Goal: Information Seeking & Learning: Learn about a topic

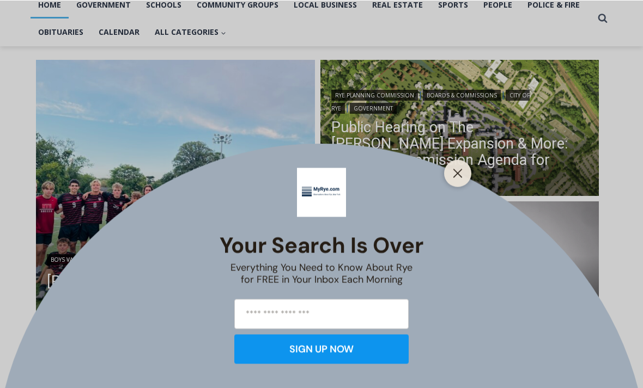
scroll to position [245, 0]
click at [459, 181] on button "Close" at bounding box center [457, 173] width 15 height 15
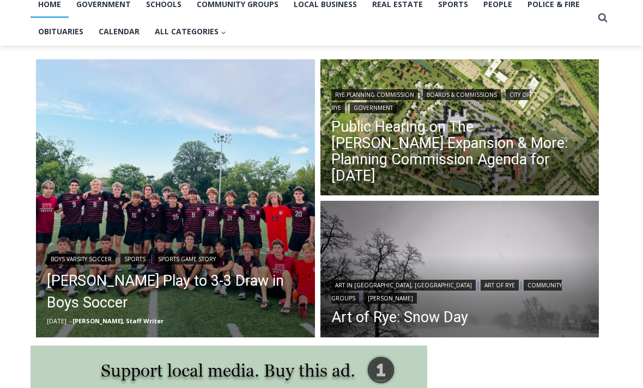
click at [96, 238] on img "Read More Rye, Harrison Play to 3-3 Draw in Boys Soccer" at bounding box center [175, 198] width 279 height 279
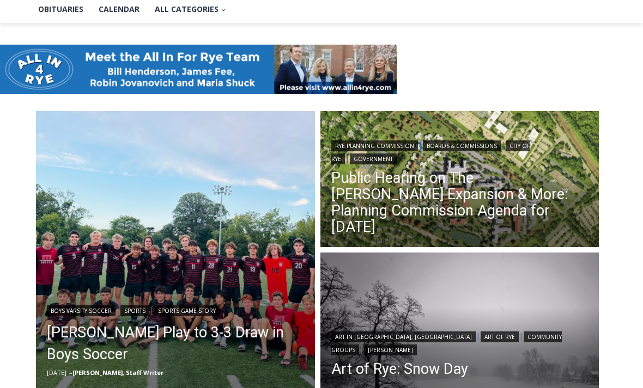
scroll to position [0, 0]
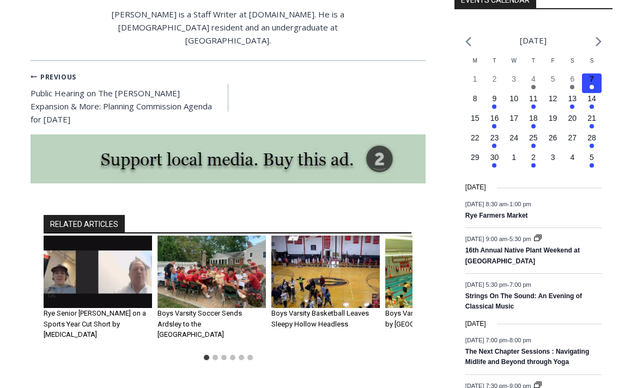
scroll to position [1227, 0]
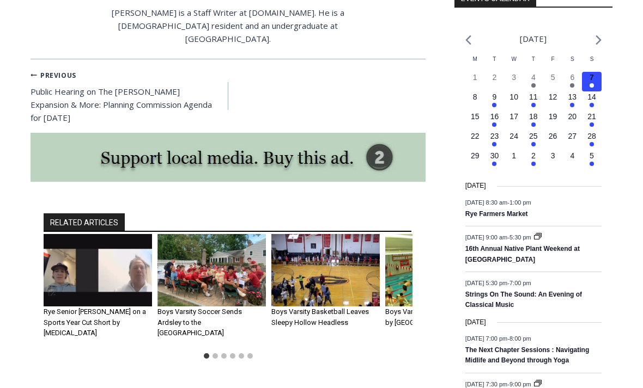
click at [206, 244] on img "2 of 6" at bounding box center [211, 271] width 108 height 72
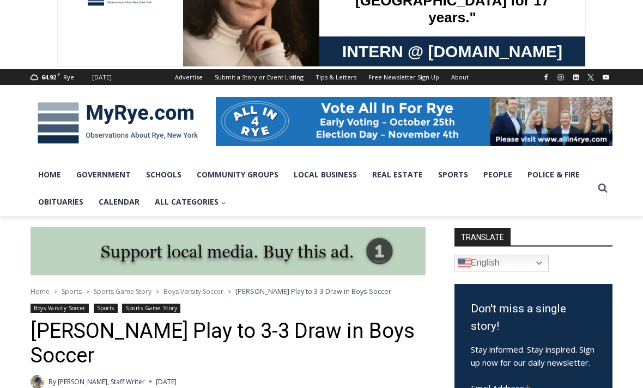
scroll to position [63, 0]
